Goal: Transaction & Acquisition: Purchase product/service

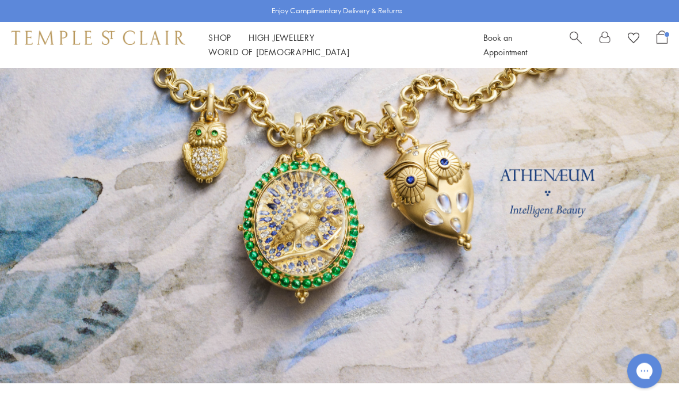
scroll to position [50, 0]
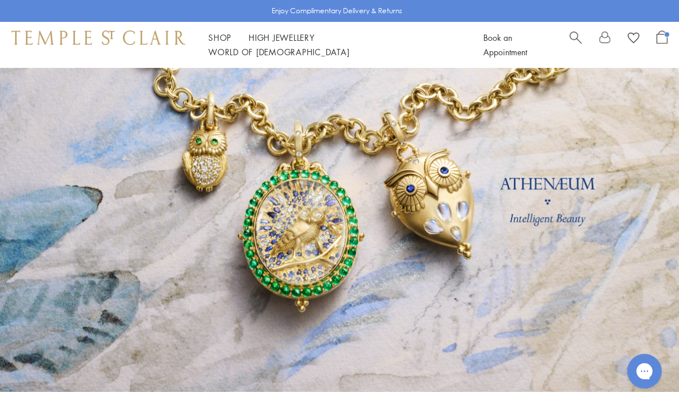
click at [217, 43] on link "Shop Shop" at bounding box center [219, 38] width 23 height 12
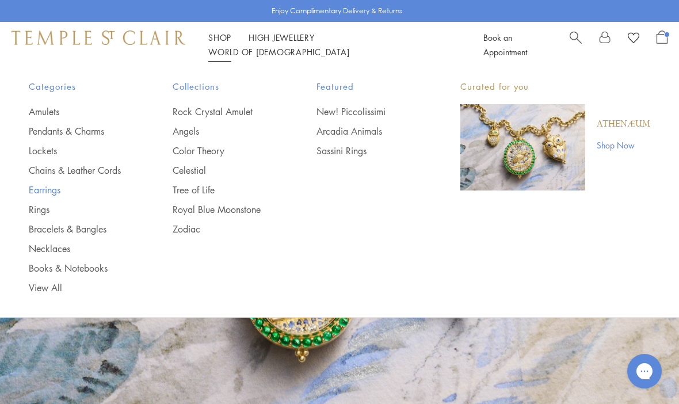
click at [36, 184] on link "Earrings" at bounding box center [78, 190] width 98 height 13
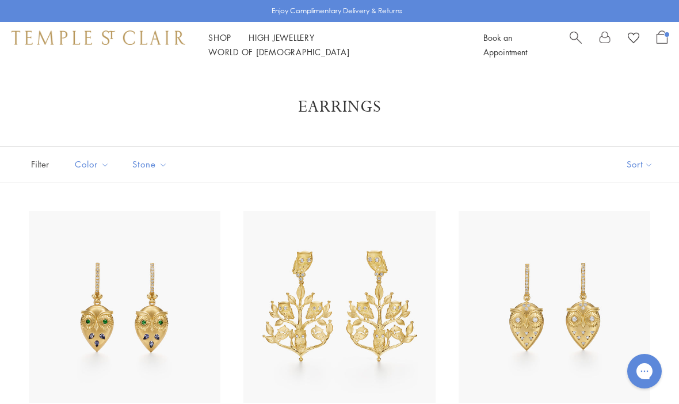
click at [646, 165] on button "Sort" at bounding box center [640, 164] width 78 height 35
click at [650, 165] on button "Sort" at bounding box center [640, 164] width 78 height 35
click at [647, 241] on button "Price, low to high" at bounding box center [620, 245] width 117 height 28
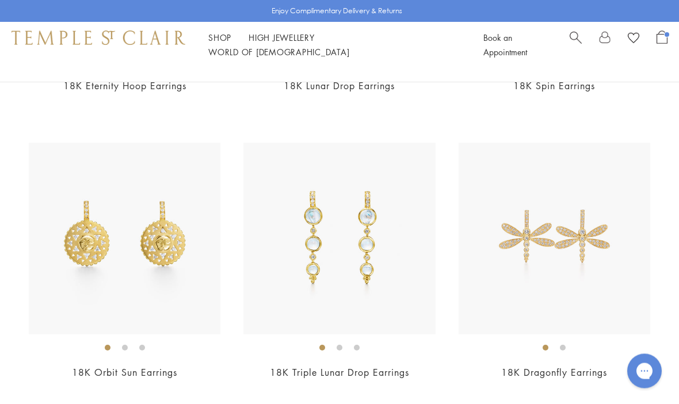
click at [207, 48] on div "Shop Shop Categories Amulets Pendants & Charms Lockets Chains & Leather Cords E…" at bounding box center [248, 44] width 472 height 29
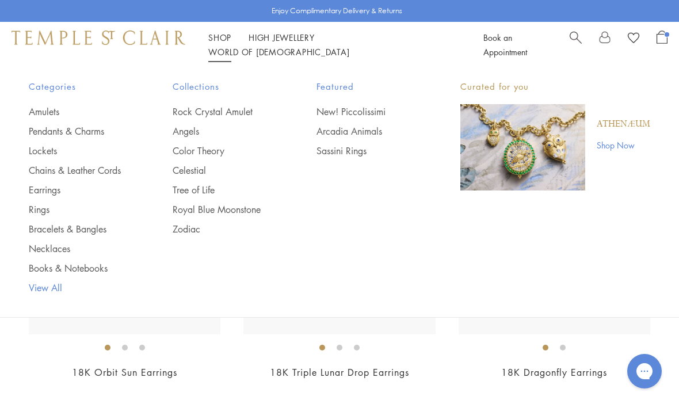
click at [49, 286] on link "View All" at bounding box center [78, 287] width 98 height 13
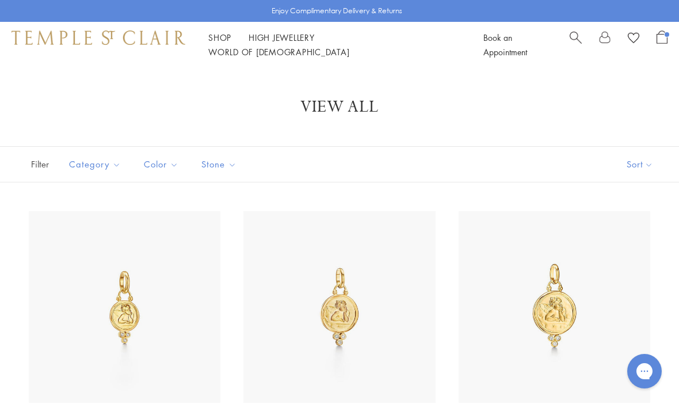
click at [656, 162] on button "Sort" at bounding box center [640, 164] width 78 height 35
click at [654, 159] on button "Sort" at bounding box center [640, 164] width 78 height 35
click at [646, 246] on button "Price, low to high" at bounding box center [620, 245] width 117 height 28
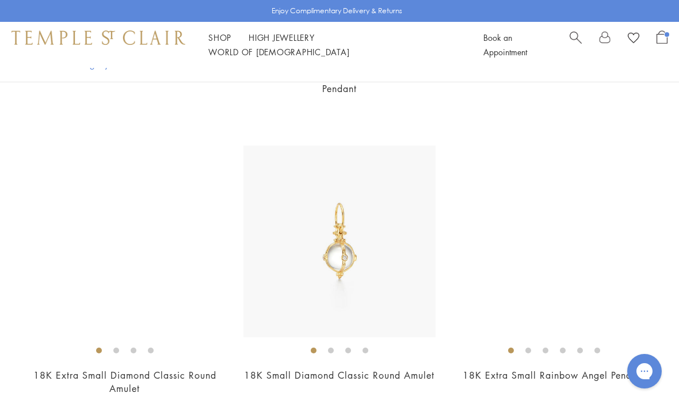
scroll to position [2090, 0]
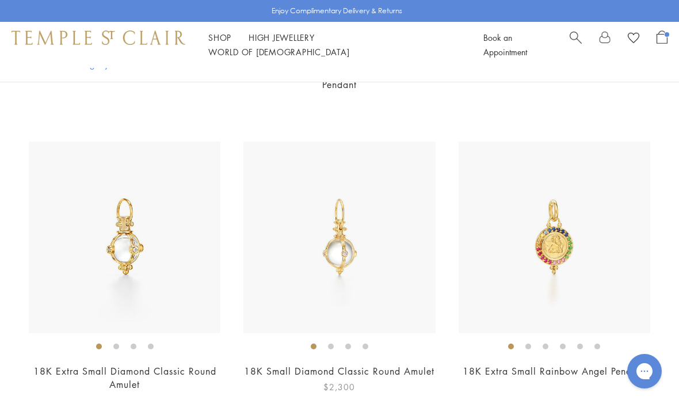
click at [292, 291] on img at bounding box center [339, 238] width 192 height 192
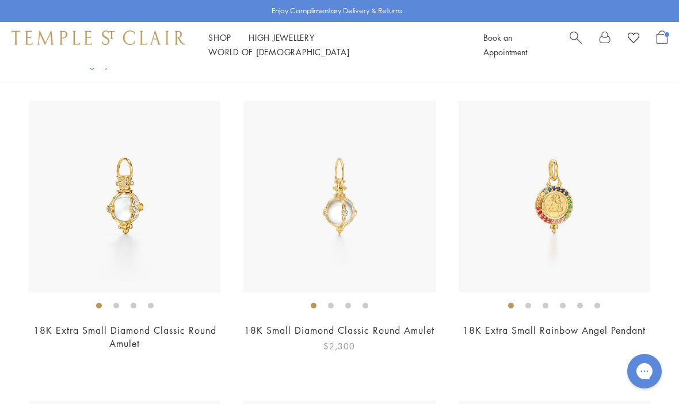
scroll to position [2130, 0]
click at [67, 192] on img at bounding box center [125, 197] width 192 height 192
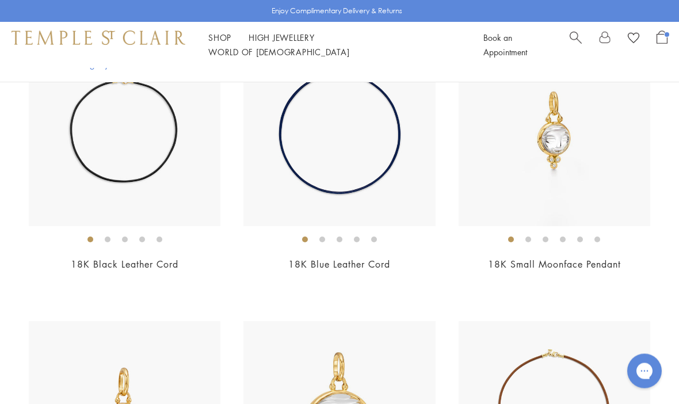
scroll to position [3070, 0]
click at [632, 185] on img at bounding box center [555, 131] width 192 height 192
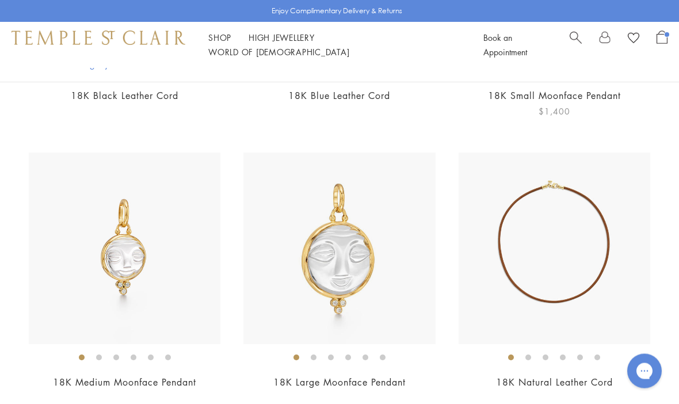
scroll to position [3238, 0]
click at [615, 248] on img at bounding box center [555, 248] width 192 height 192
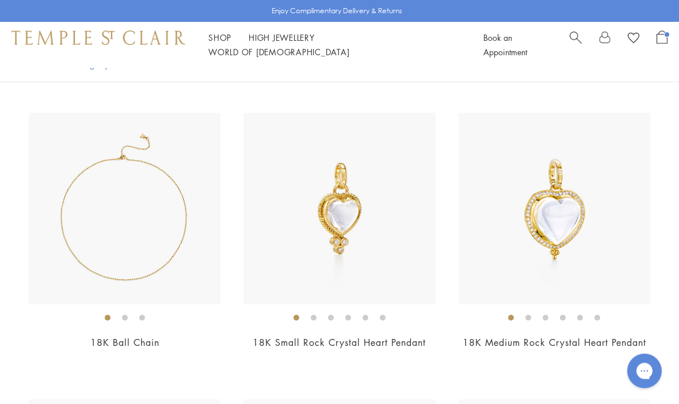
scroll to position [4138, 0]
click at [90, 258] on img at bounding box center [125, 209] width 192 height 192
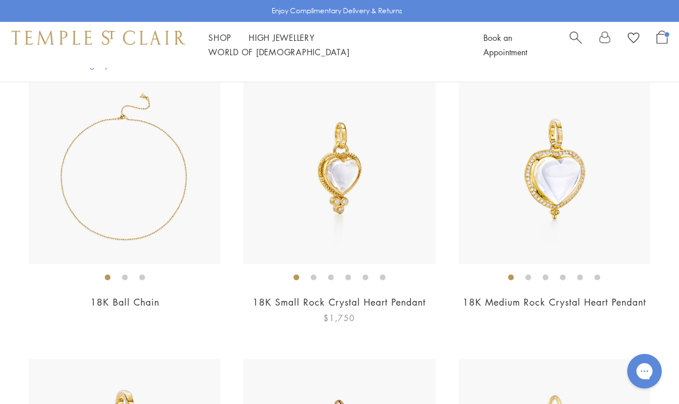
click at [245, 240] on img at bounding box center [339, 168] width 192 height 192
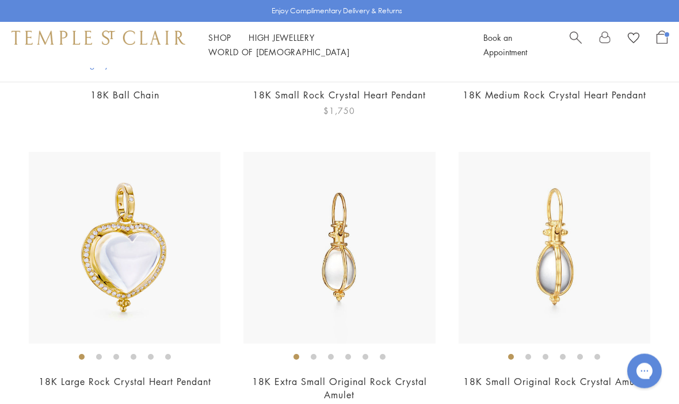
scroll to position [4386, 0]
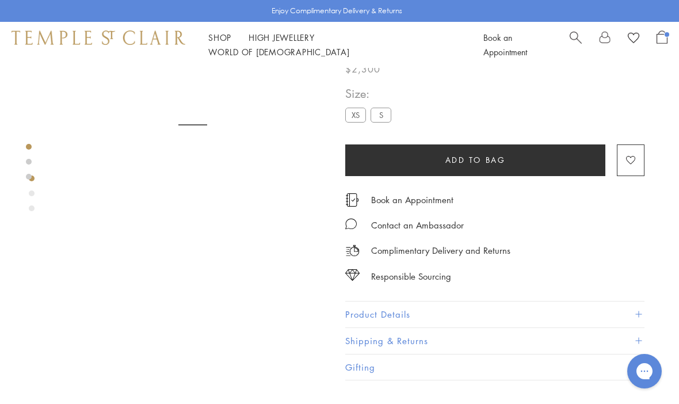
scroll to position [68, 0]
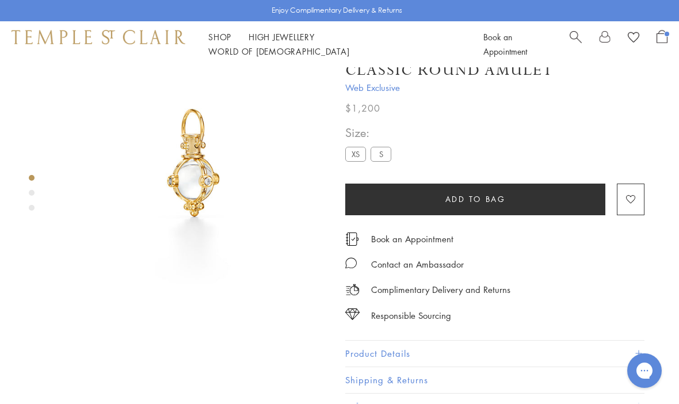
scroll to position [61, 0]
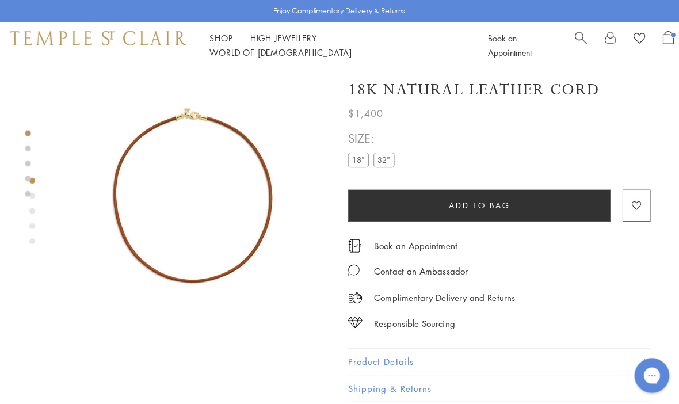
scroll to position [1, 0]
